Goal: Transaction & Acquisition: Purchase product/service

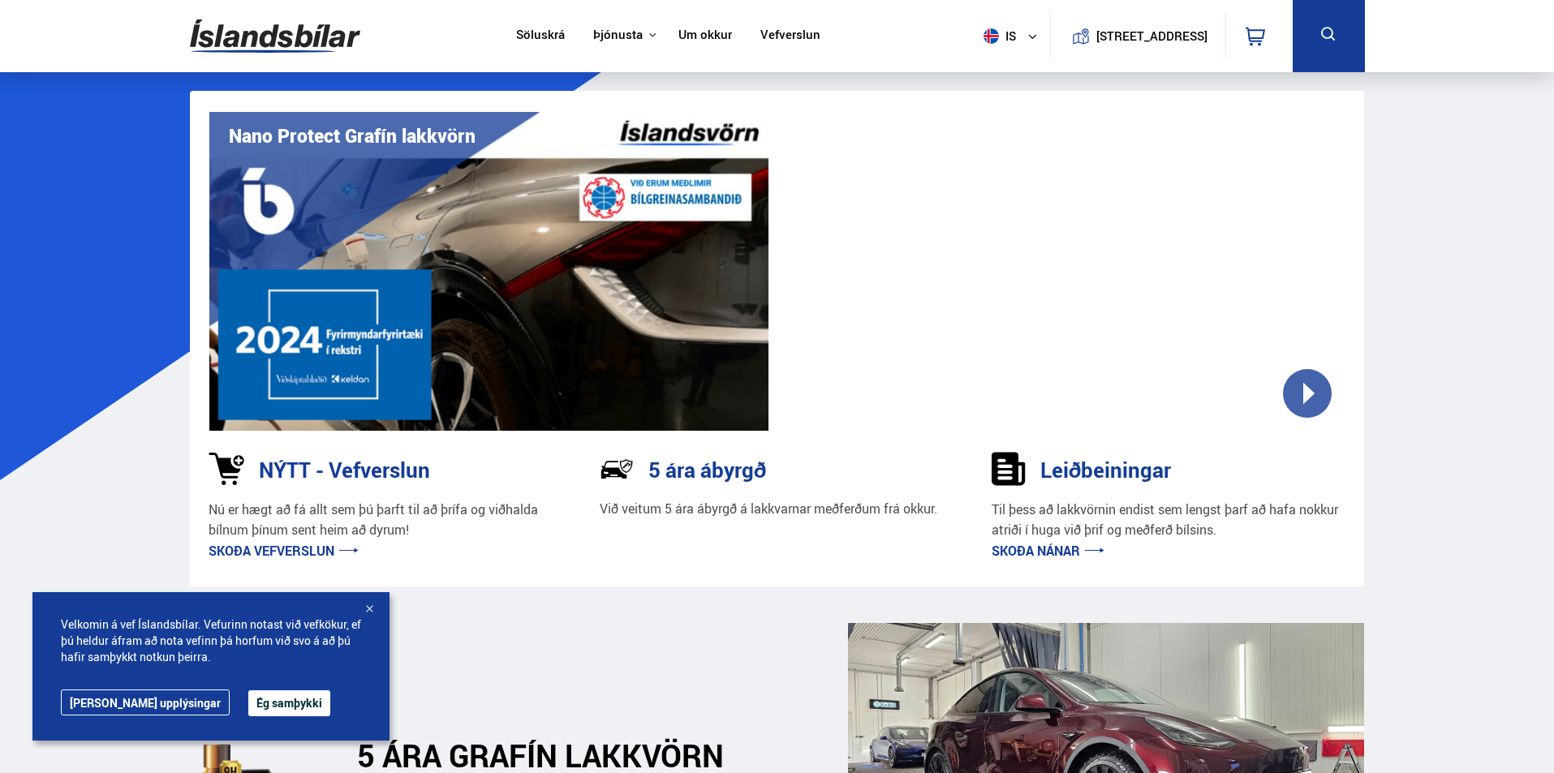
click at [777, 37] on link "Vefverslun" at bounding box center [790, 36] width 60 height 17
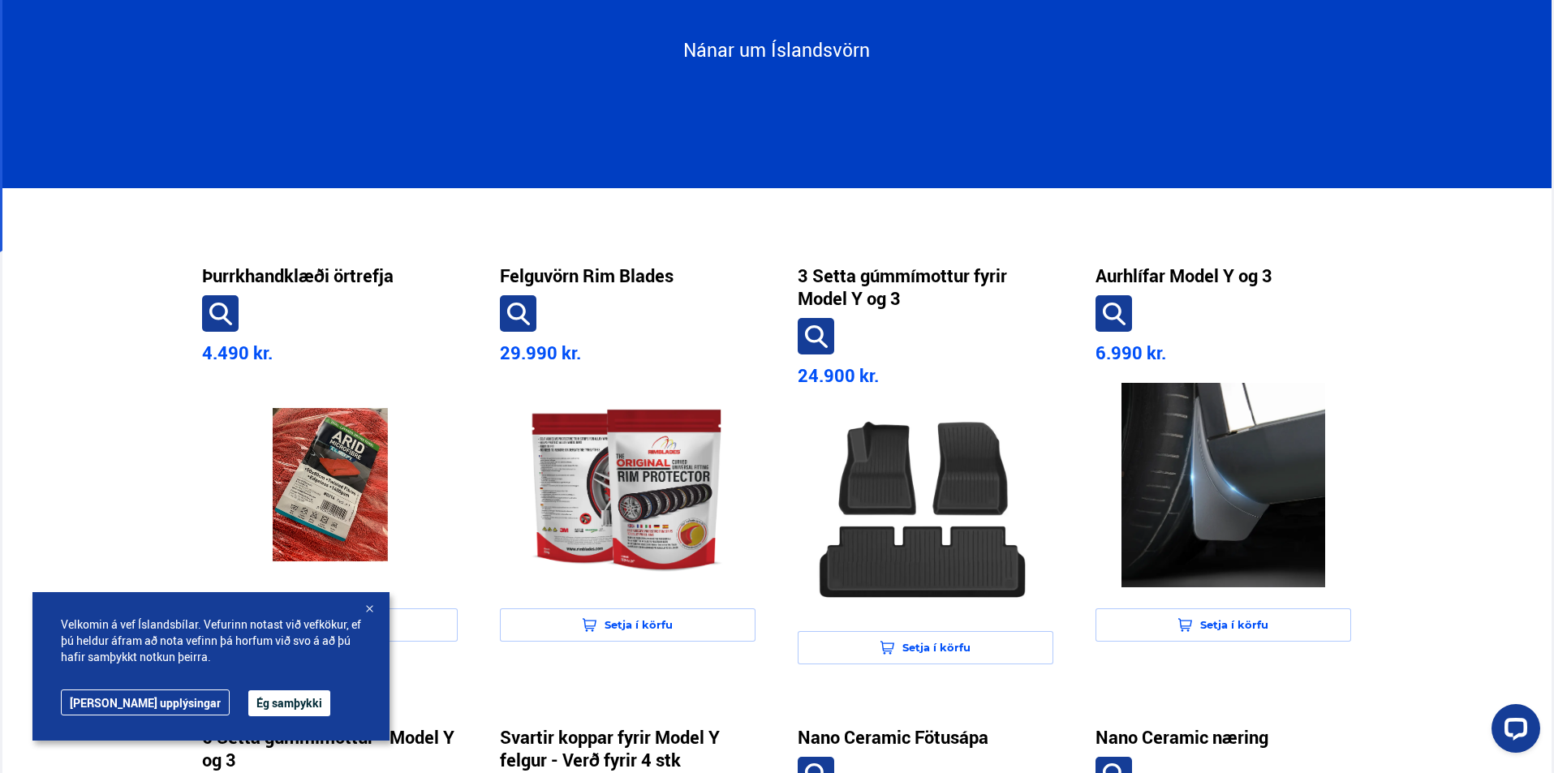
scroll to position [243, 0]
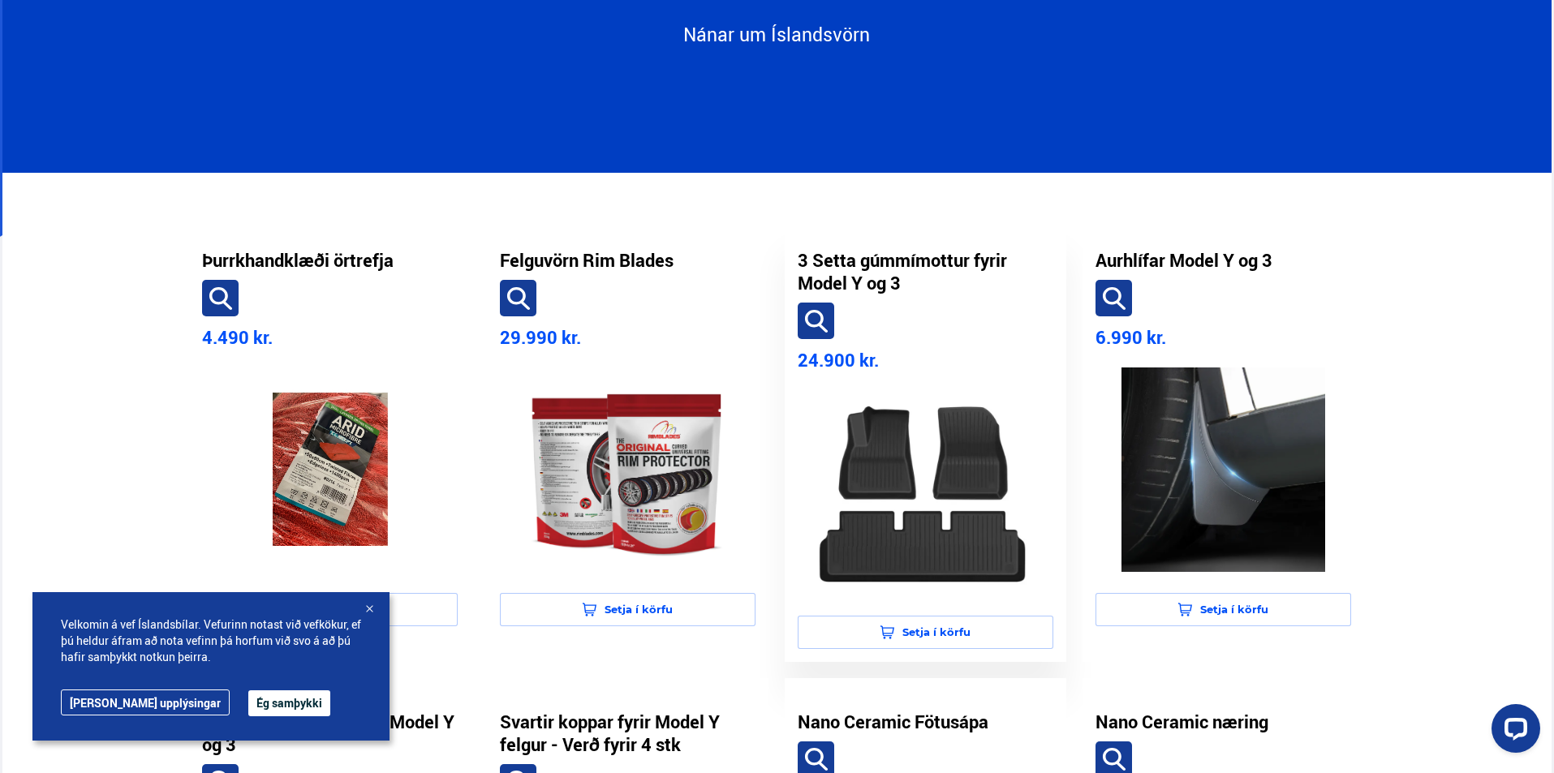
click at [900, 463] on img at bounding box center [925, 492] width 230 height 204
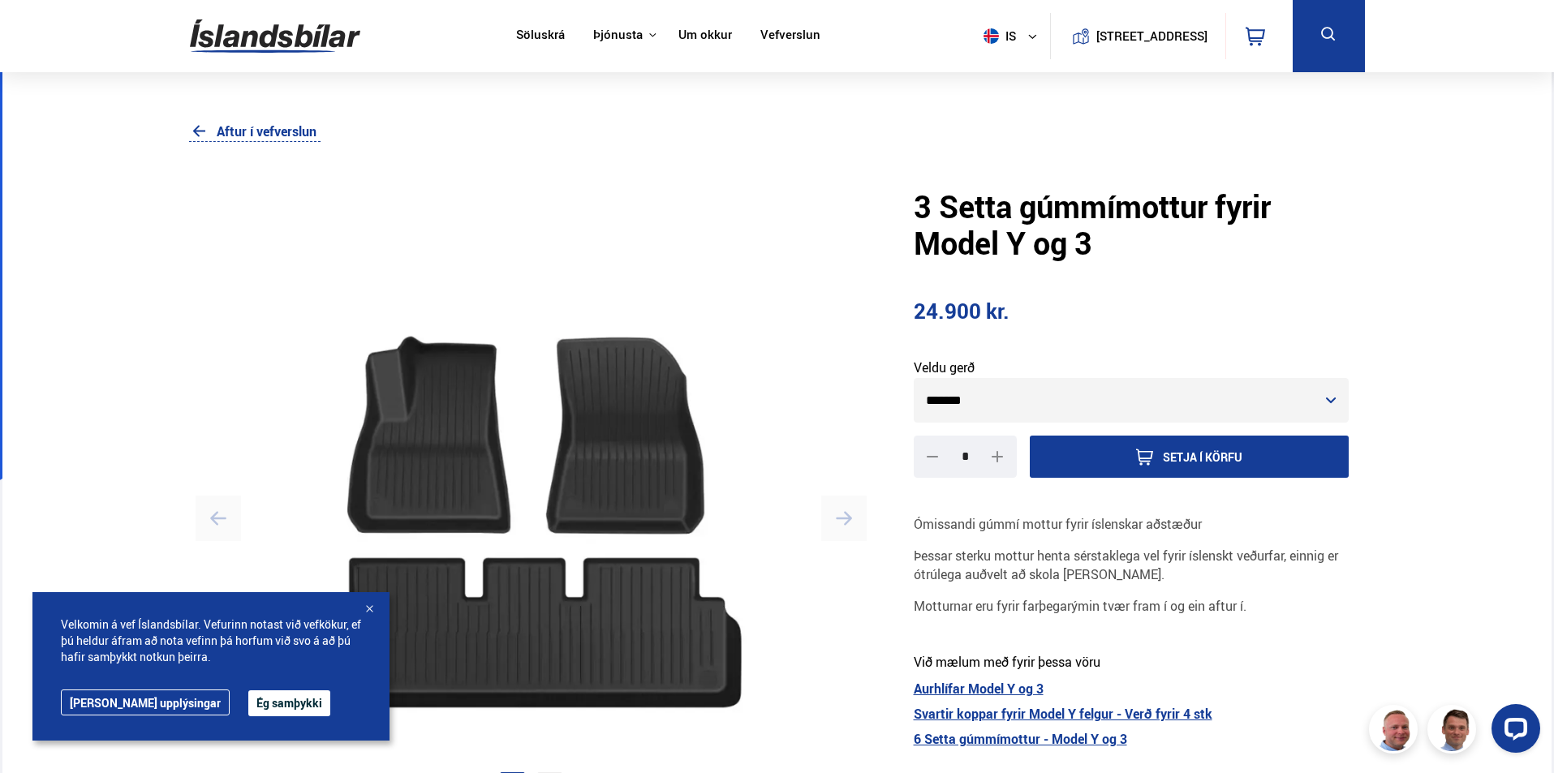
click at [1326, 402] on select "******* *******" at bounding box center [1131, 400] width 436 height 45
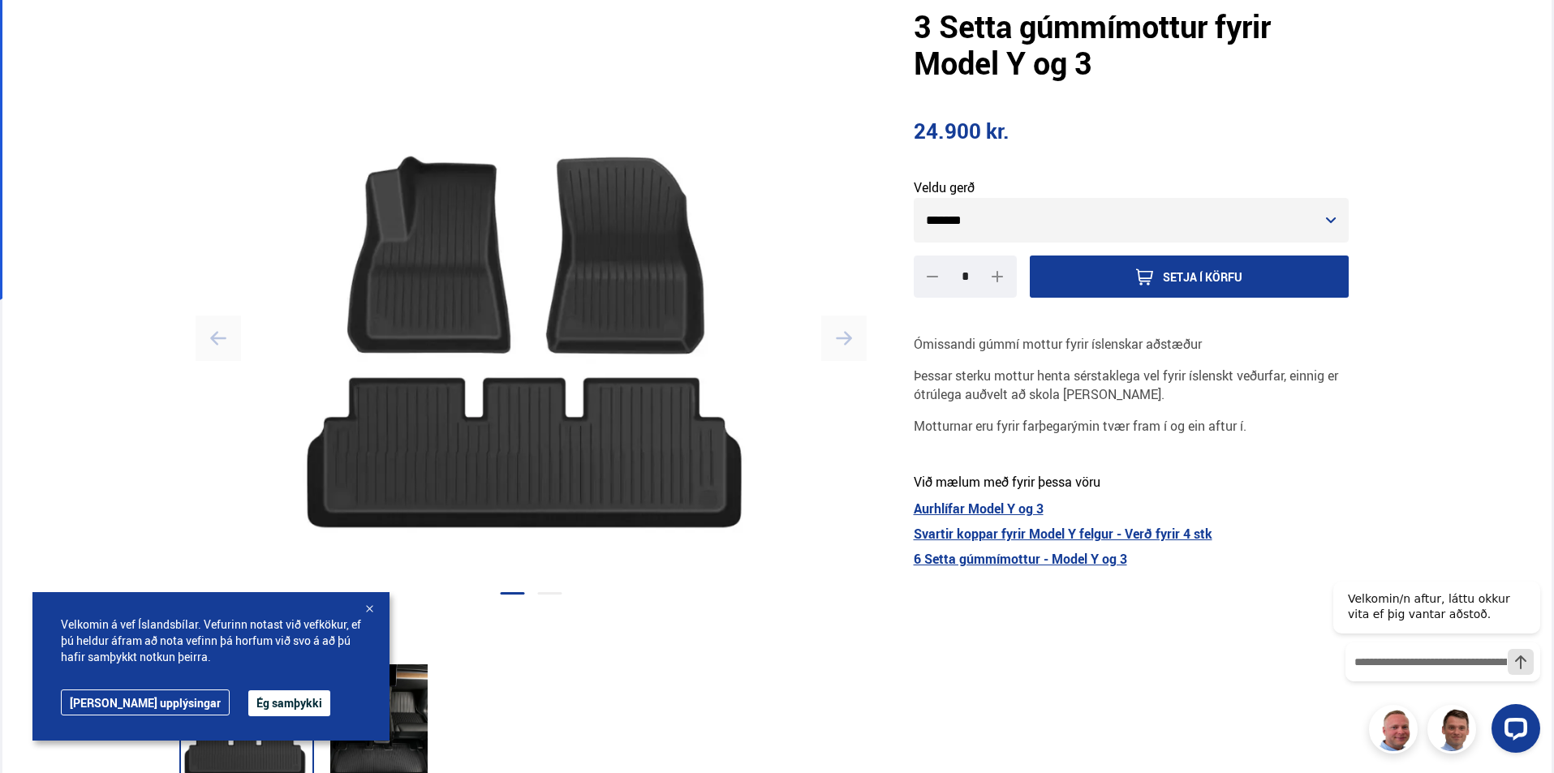
scroll to position [324, 0]
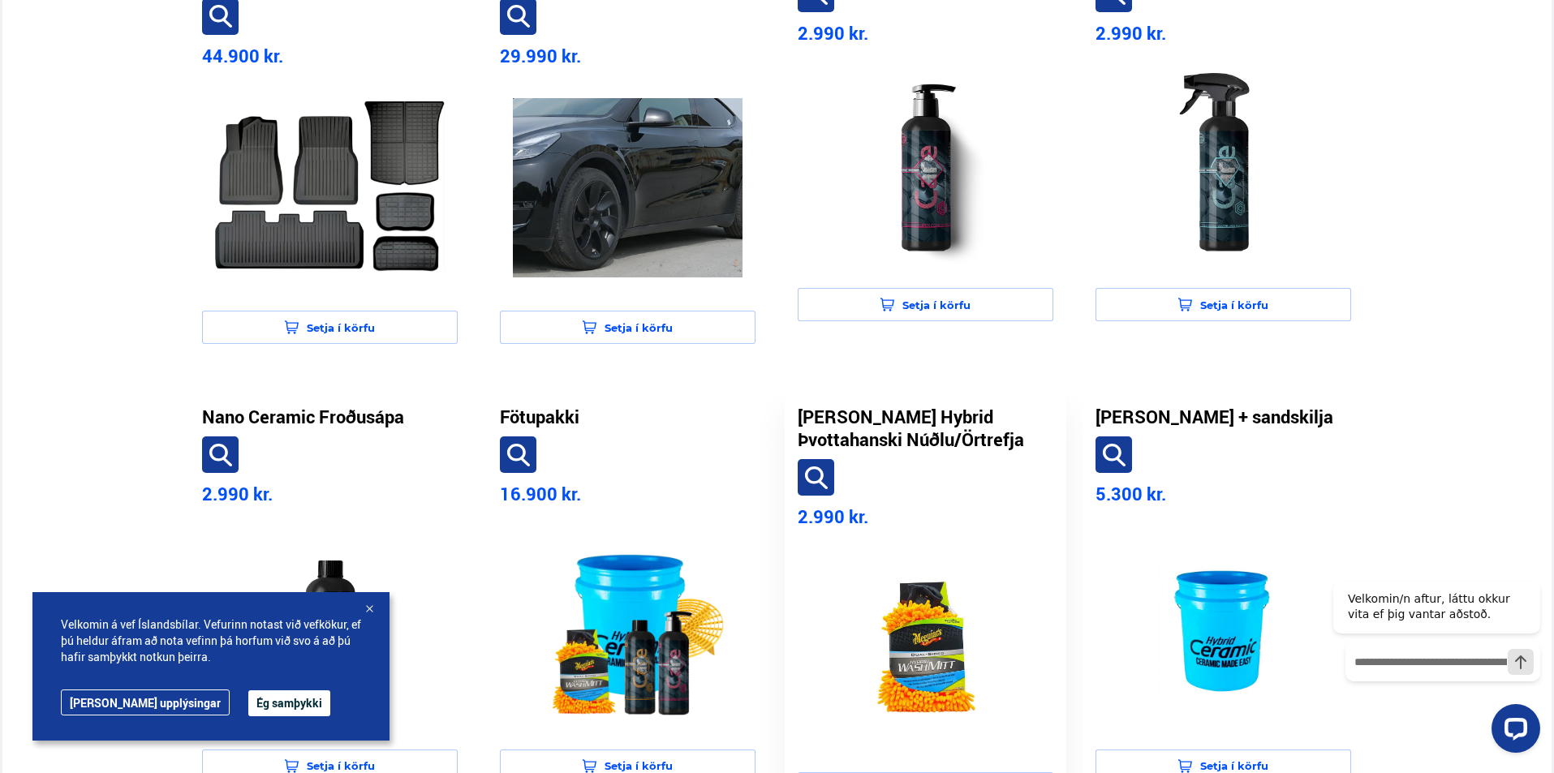
scroll to position [1298, 0]
